Goal: Find specific page/section: Find specific page/section

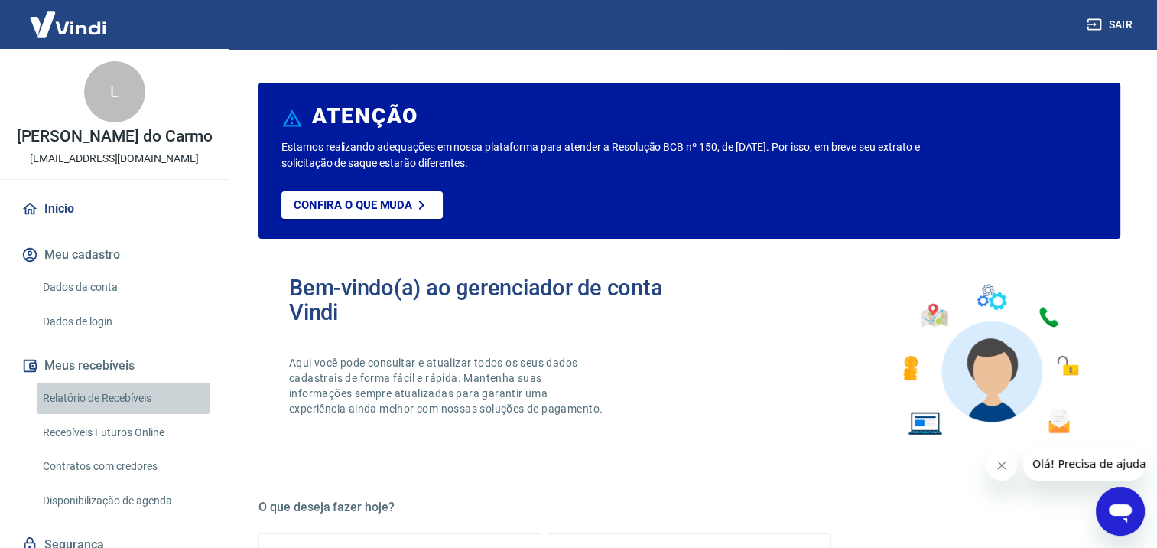
click at [155, 414] on link "Relatório de Recebíveis" at bounding box center [124, 397] width 174 height 31
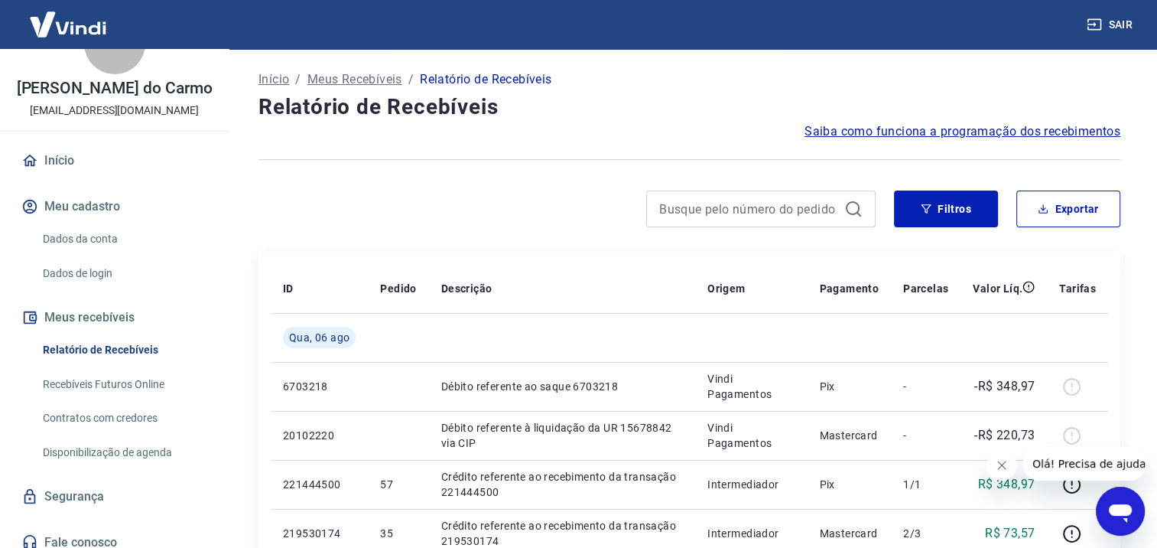
scroll to position [76, 0]
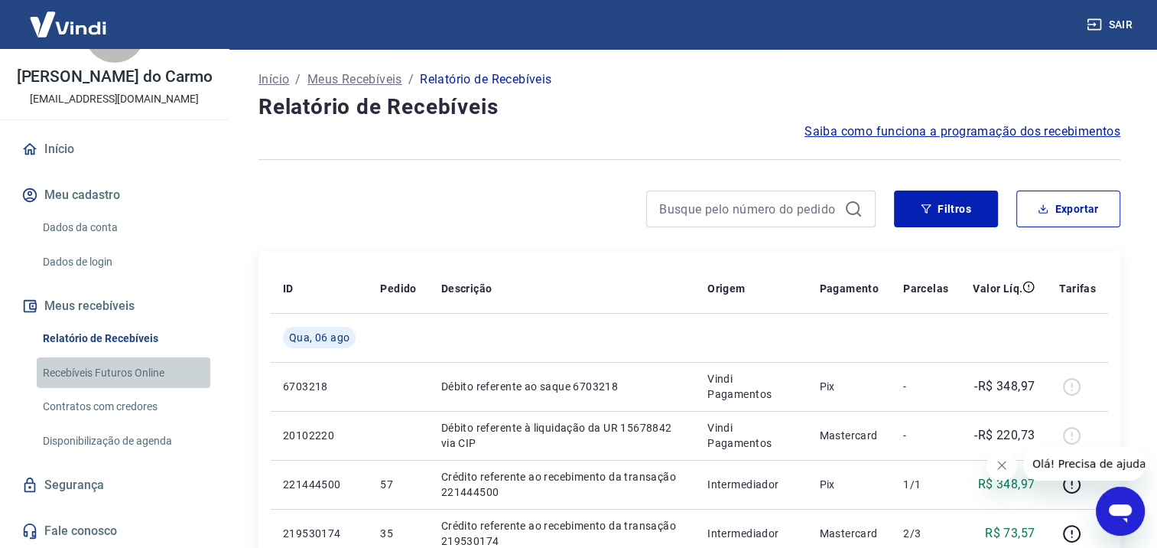
click at [171, 370] on link "Recebíveis Futuros Online" at bounding box center [124, 372] width 174 height 31
